Goal: Find contact information: Find contact information

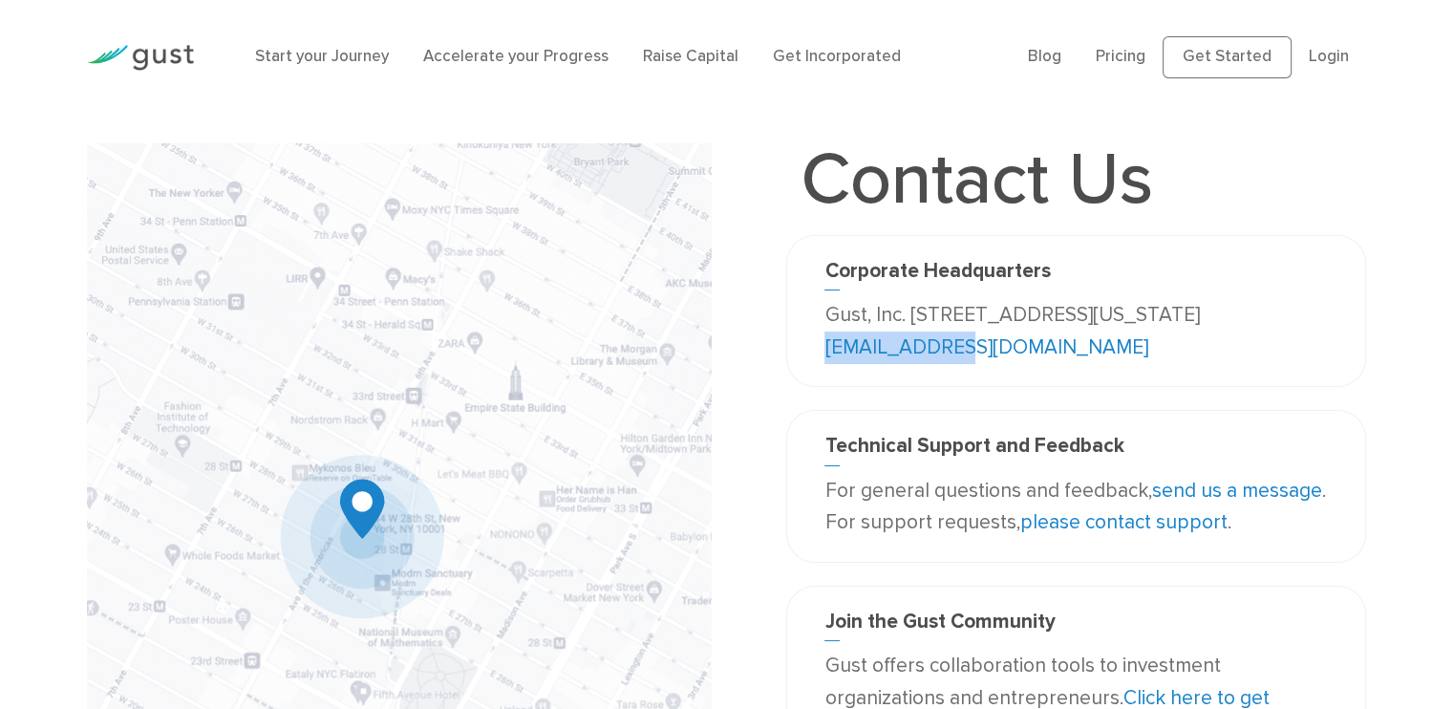
drag, startPoint x: 1054, startPoint y: 347, endPoint x: 923, endPoint y: 345, distance: 131.8
click at [923, 345] on p "Gust, Inc. [STREET_ADDRESS][US_STATE] [EMAIL_ADDRESS][DOMAIN_NAME]" at bounding box center [1075, 331] width 502 height 64
copy link "[EMAIL_ADDRESS][DOMAIN_NAME]"
drag, startPoint x: 1303, startPoint y: 315, endPoint x: 820, endPoint y: 308, distance: 482.3
click at [820, 308] on div "Corporate Headquarters Gust, Inc. [STREET_ADDRESS][US_STATE] [EMAIL_ADDRESS][DO…" at bounding box center [1075, 311] width 531 height 104
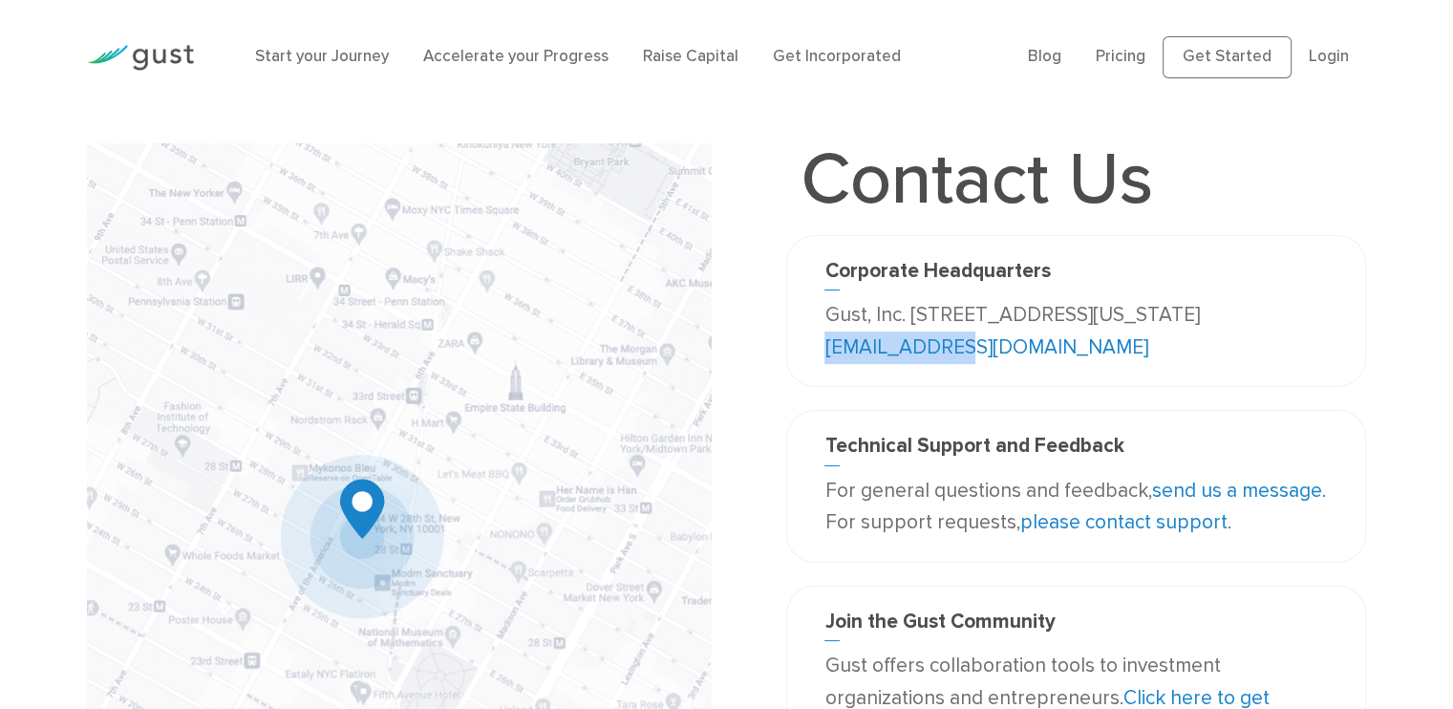
copy p "Gust, Inc. [STREET_ADDRESS][US_STATE]"
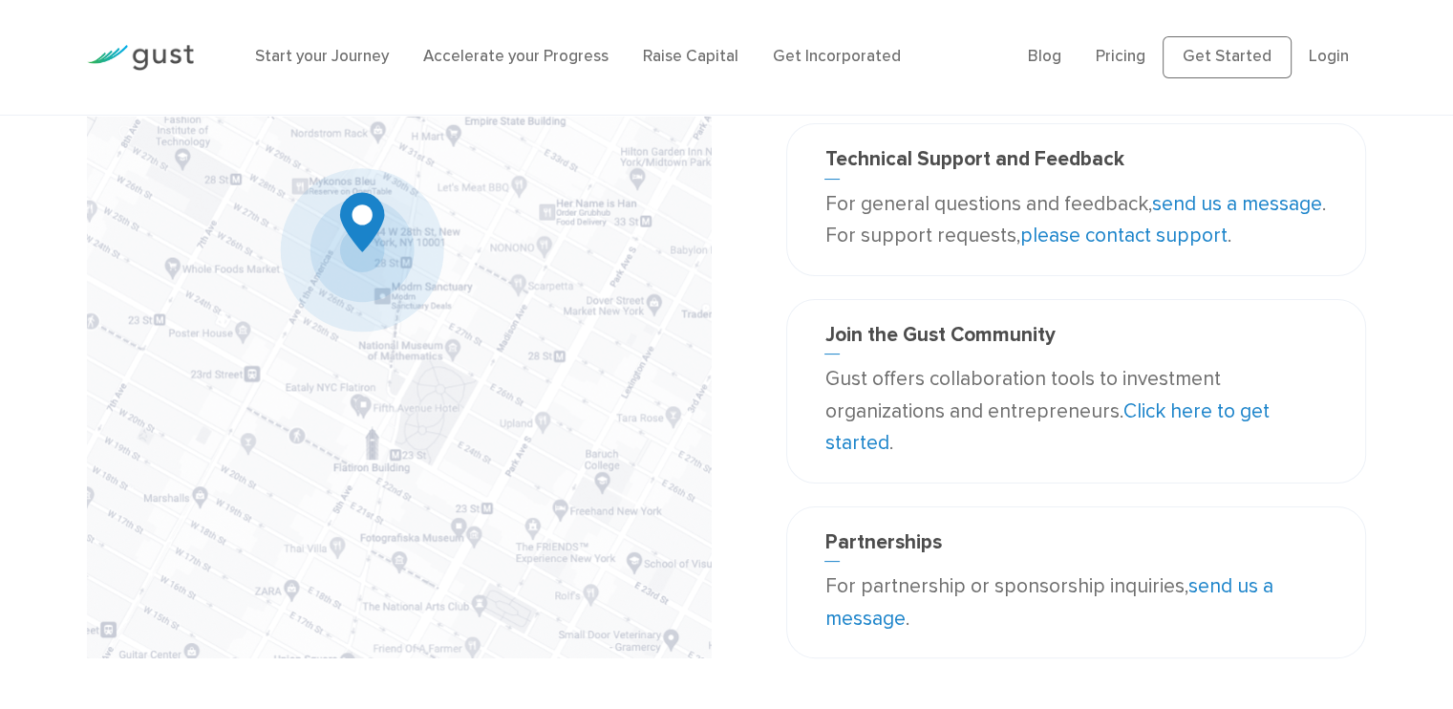
scroll to position [382, 0]
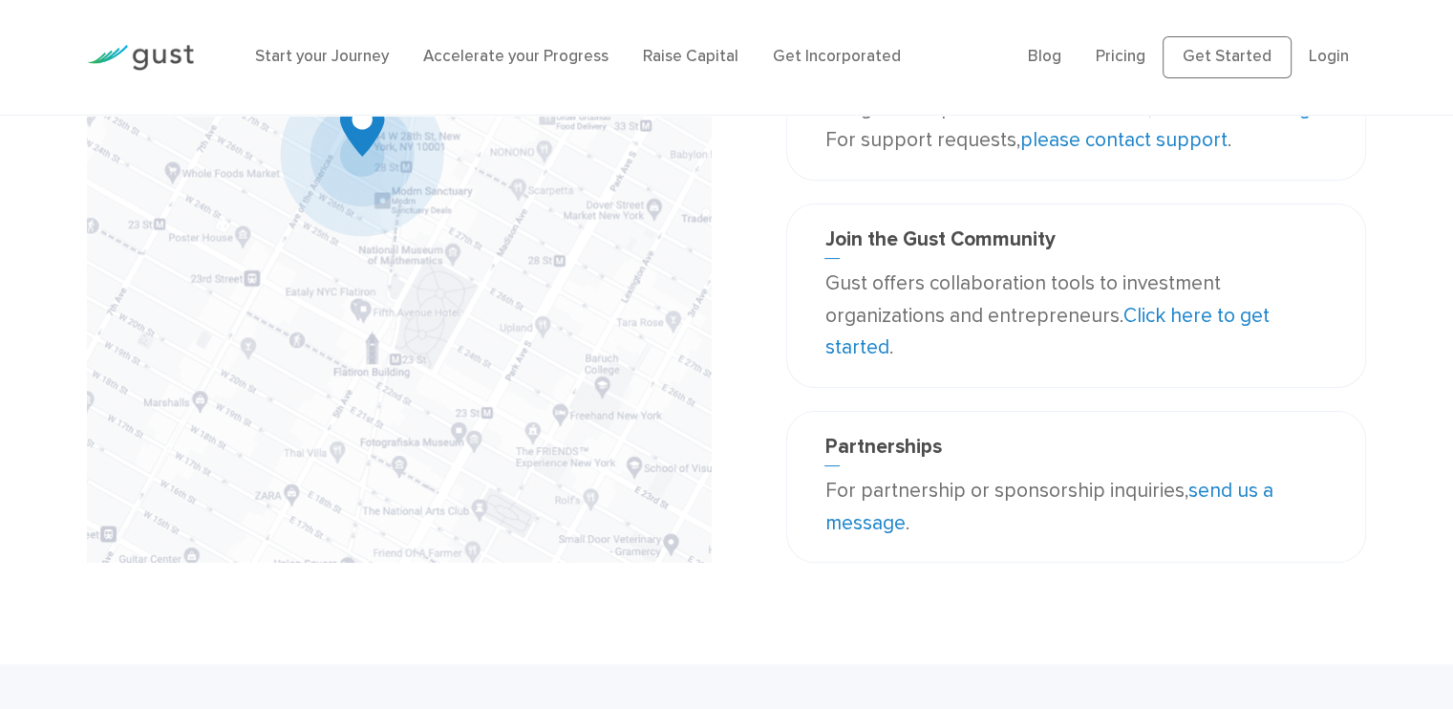
click at [867, 520] on link "send us a message" at bounding box center [1048, 506] width 448 height 56
click at [1214, 494] on link "send us a message" at bounding box center [1048, 506] width 448 height 56
click at [1212, 492] on link "send us a message" at bounding box center [1048, 506] width 448 height 56
click at [1225, 493] on link "send us a message" at bounding box center [1048, 506] width 448 height 56
click at [1203, 495] on link "send us a message" at bounding box center [1048, 506] width 448 height 56
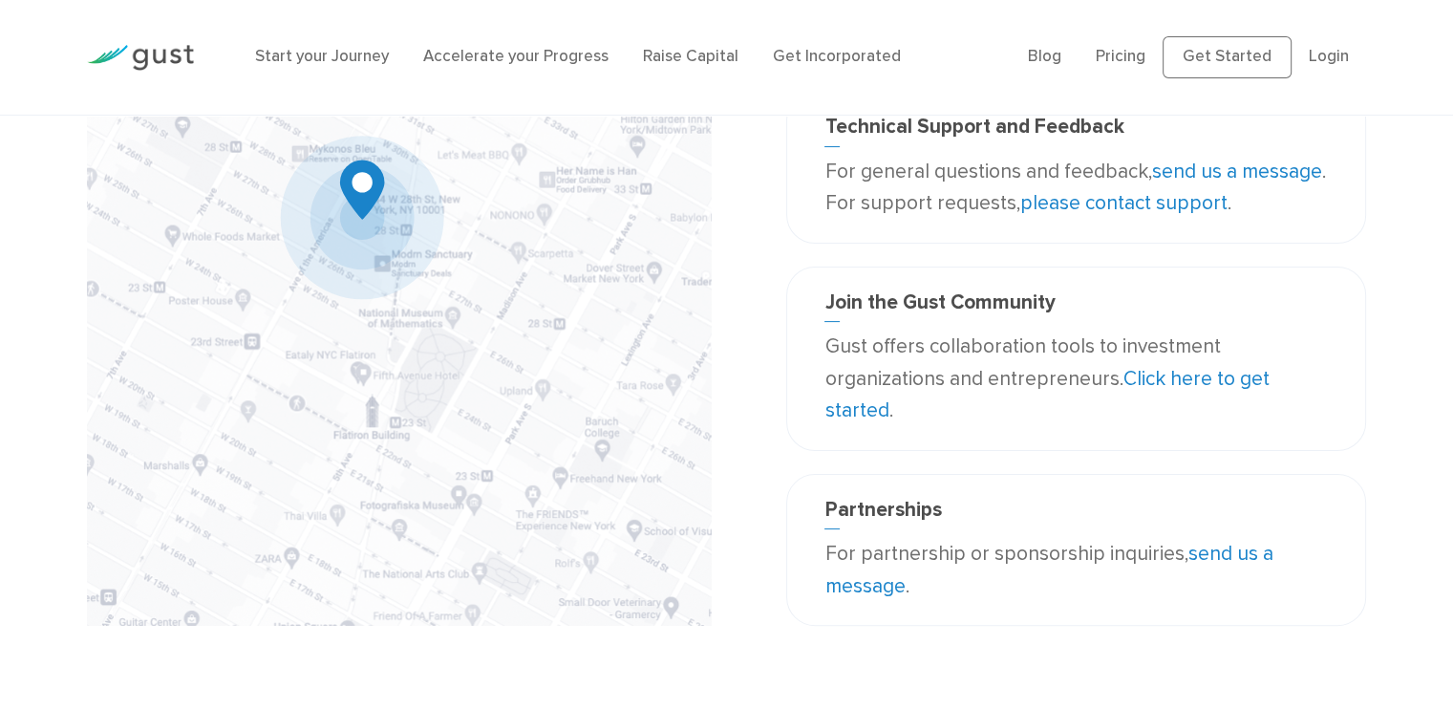
scroll to position [287, 0]
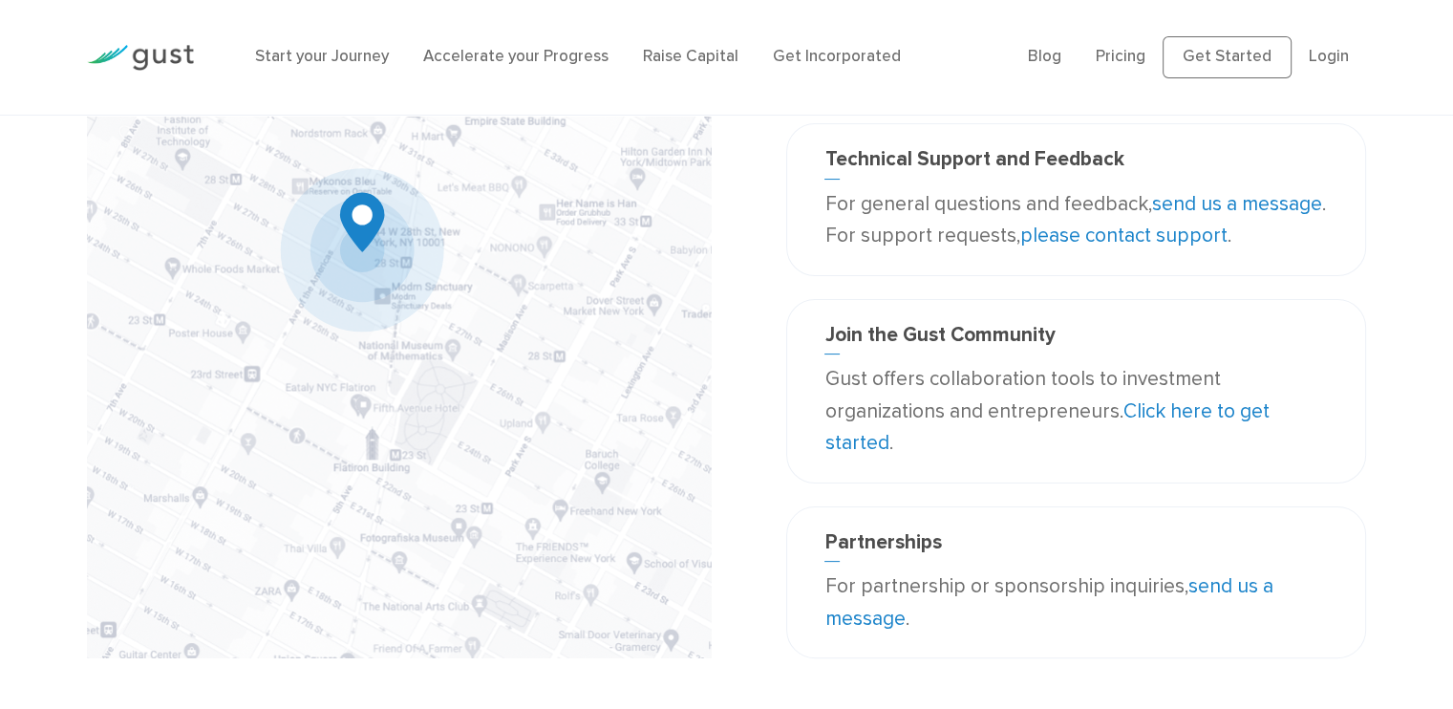
click at [1193, 584] on link "send us a message" at bounding box center [1048, 602] width 448 height 56
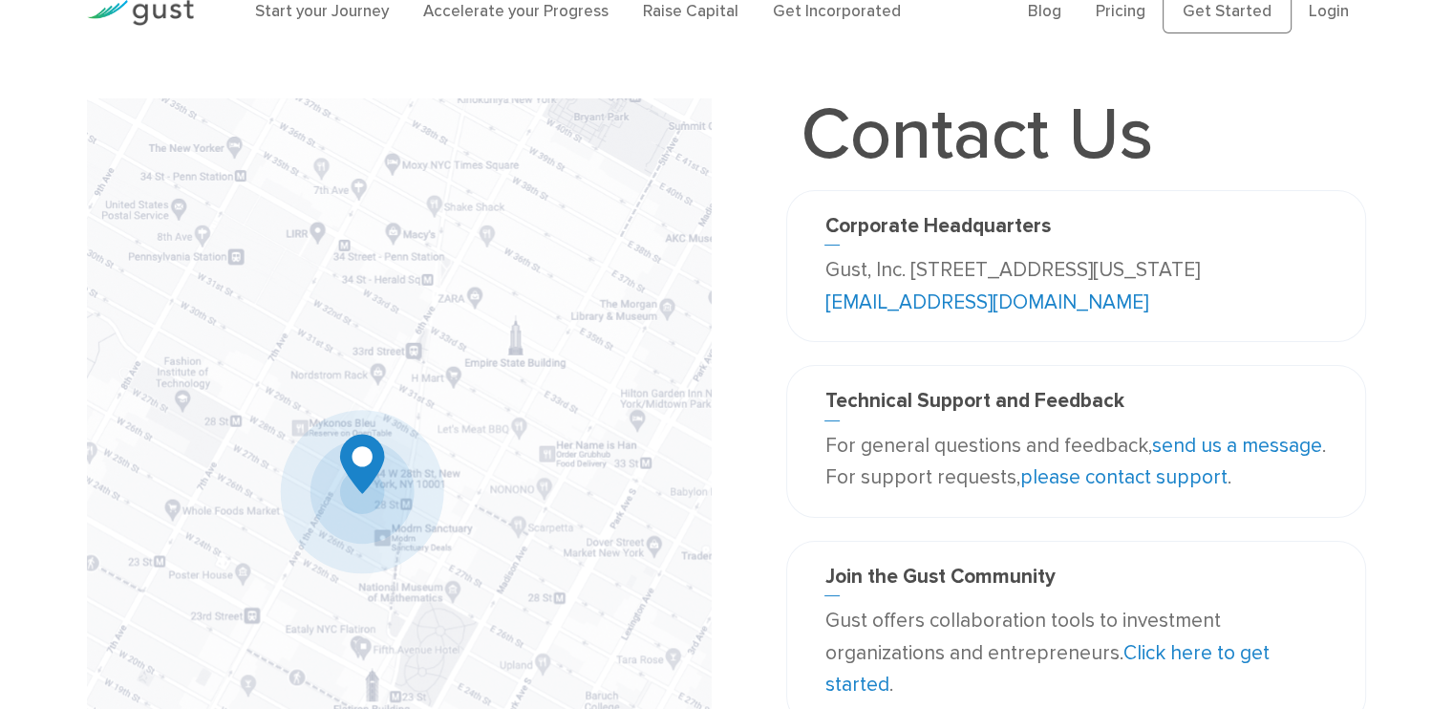
scroll to position [0, 0]
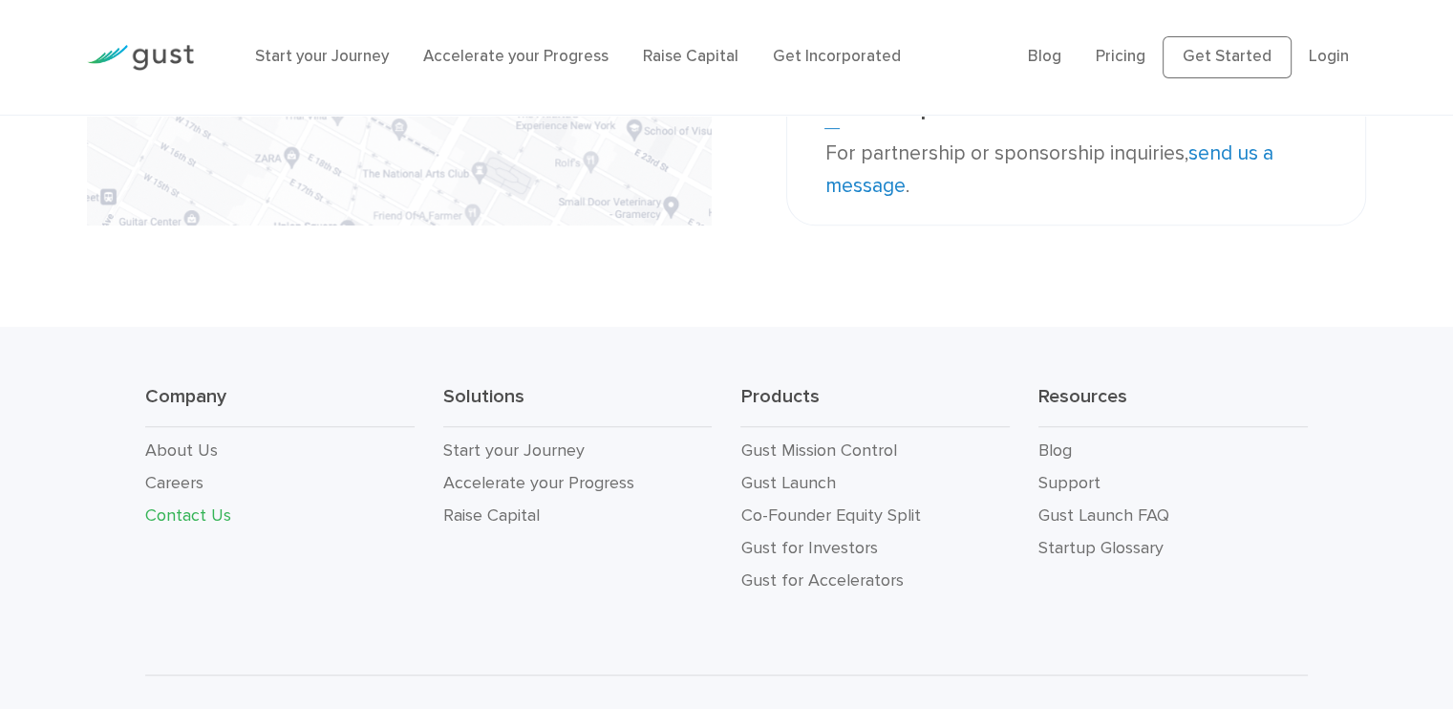
scroll to position [764, 0]
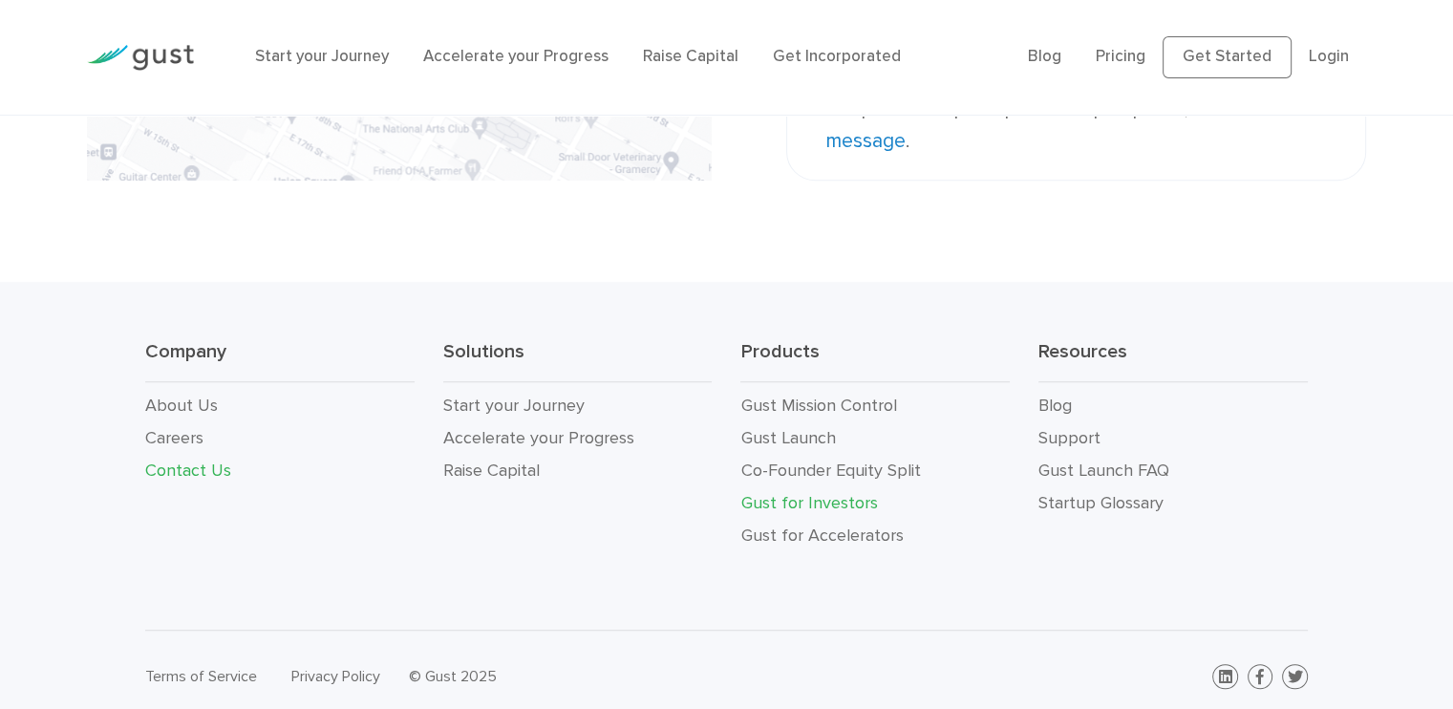
click at [811, 499] on link "Gust for Investors" at bounding box center [808, 503] width 137 height 20
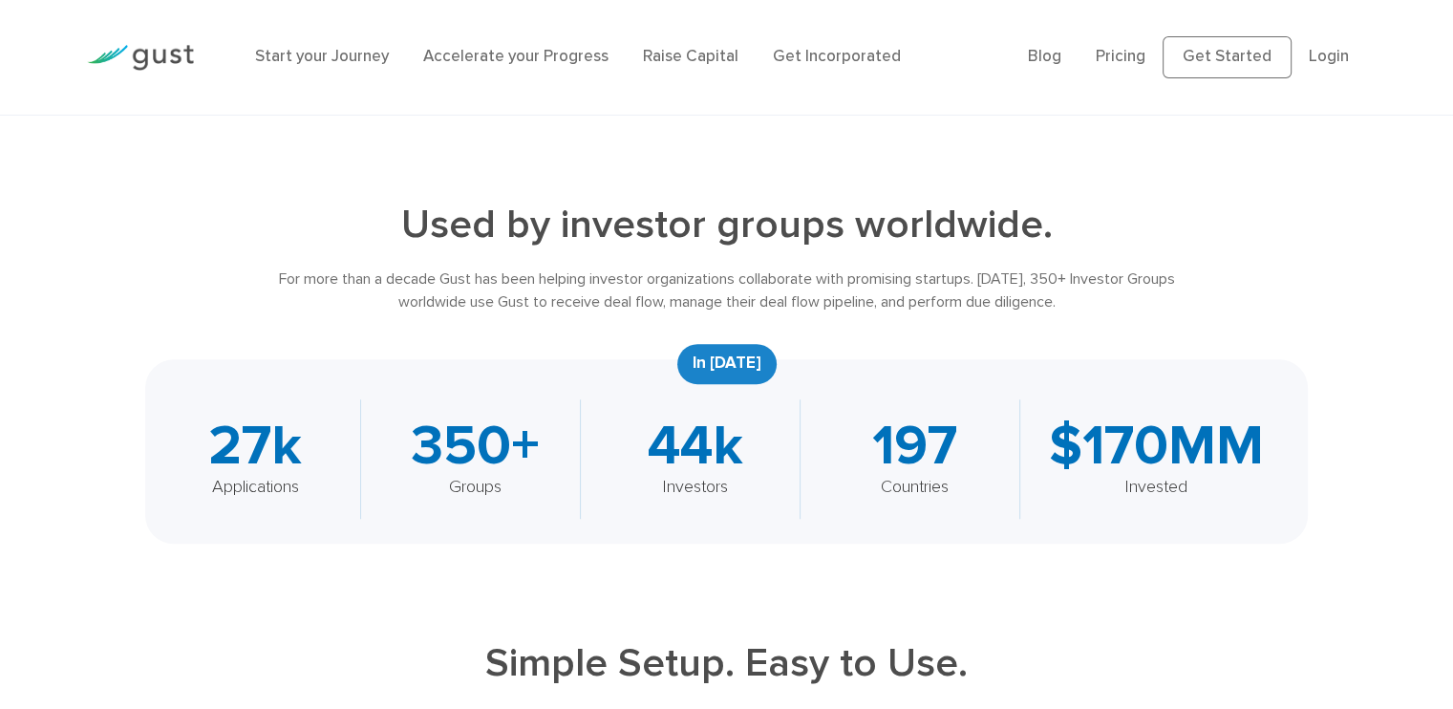
scroll to position [669, 0]
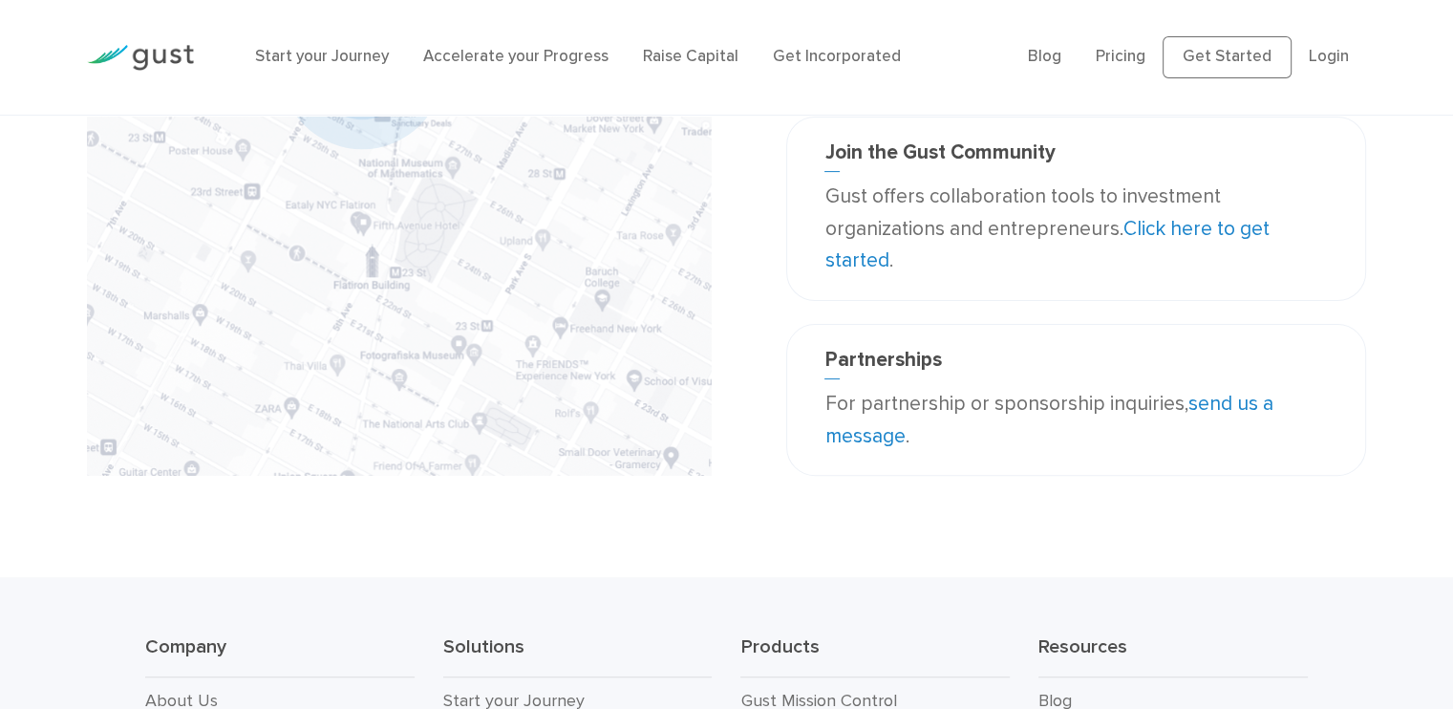
scroll to position [382, 0]
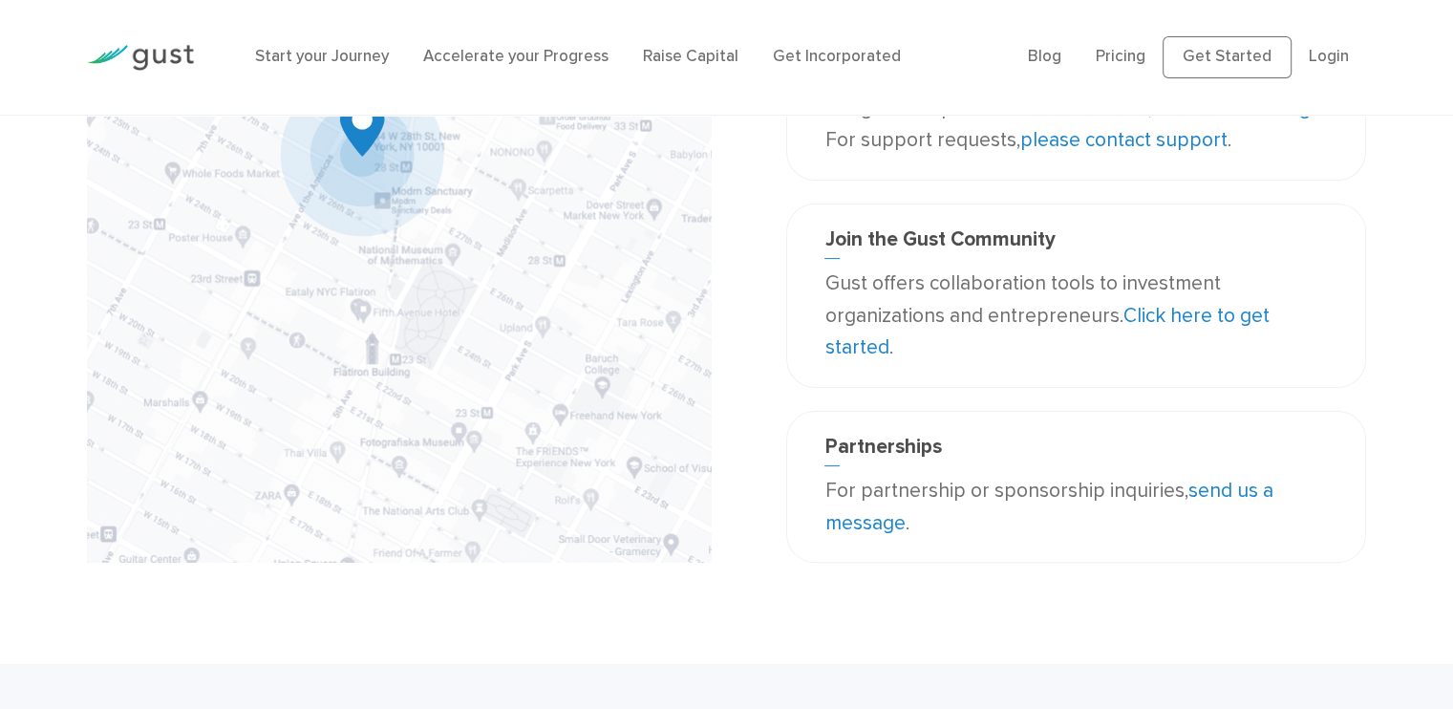
click at [1220, 478] on link "send us a message" at bounding box center [1048, 506] width 448 height 56
click at [1054, 300] on p "Gust offers collaboration tools to investment organizations and entrepreneurs. …" at bounding box center [1075, 315] width 502 height 96
